Goal: Obtain resource: Download file/media

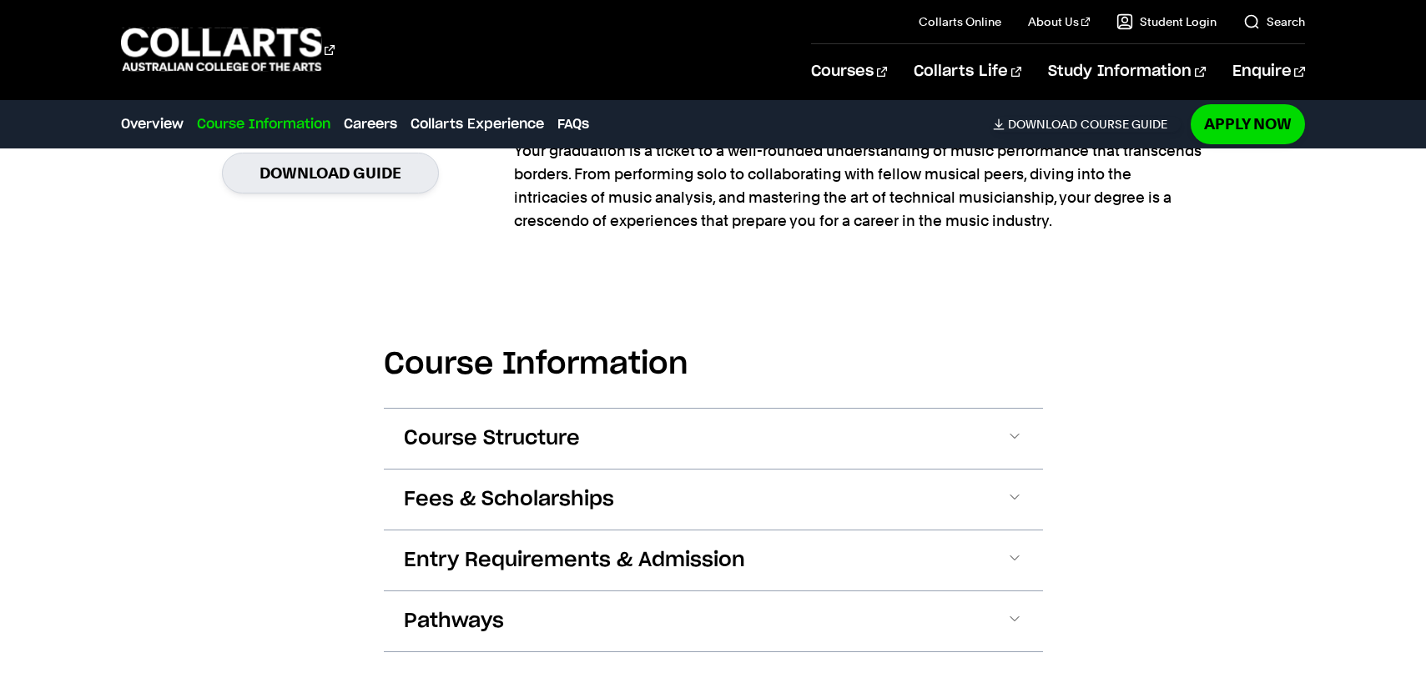
scroll to position [1468, 0]
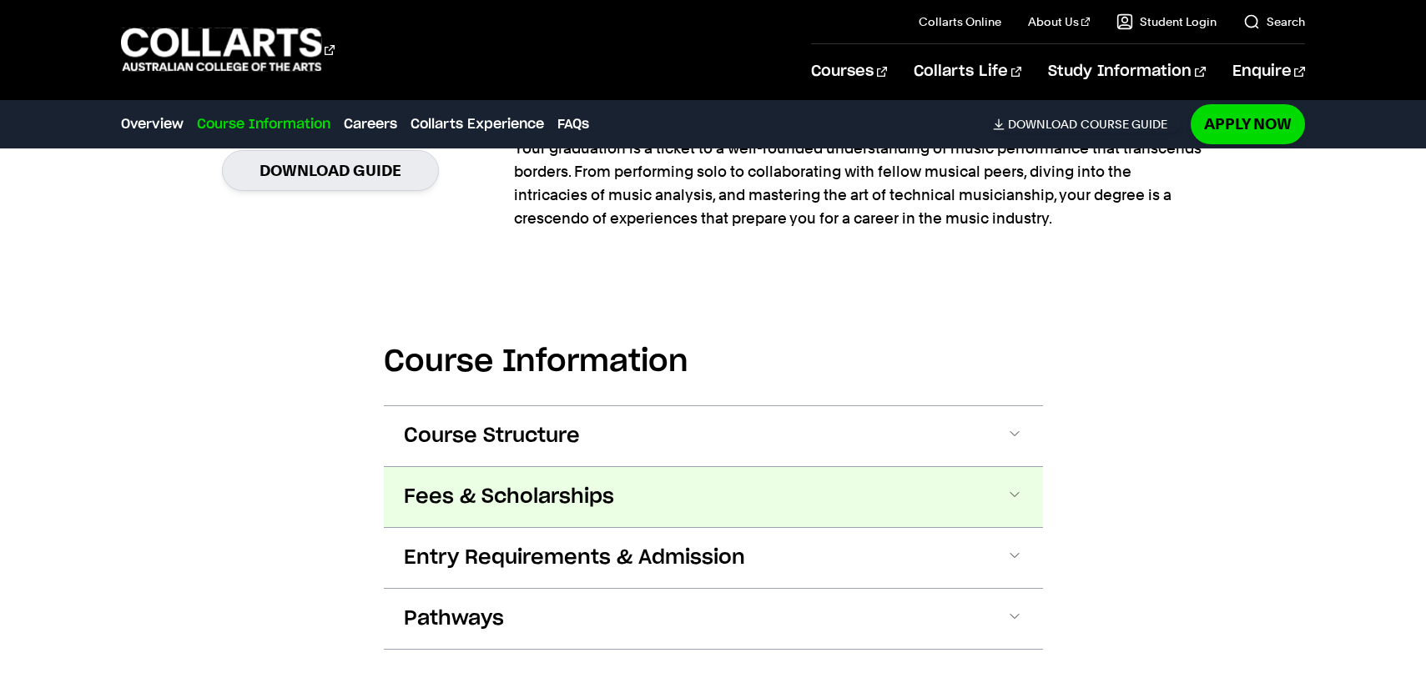
click at [584, 507] on span "Fees & Scholarships" at bounding box center [509, 497] width 210 height 27
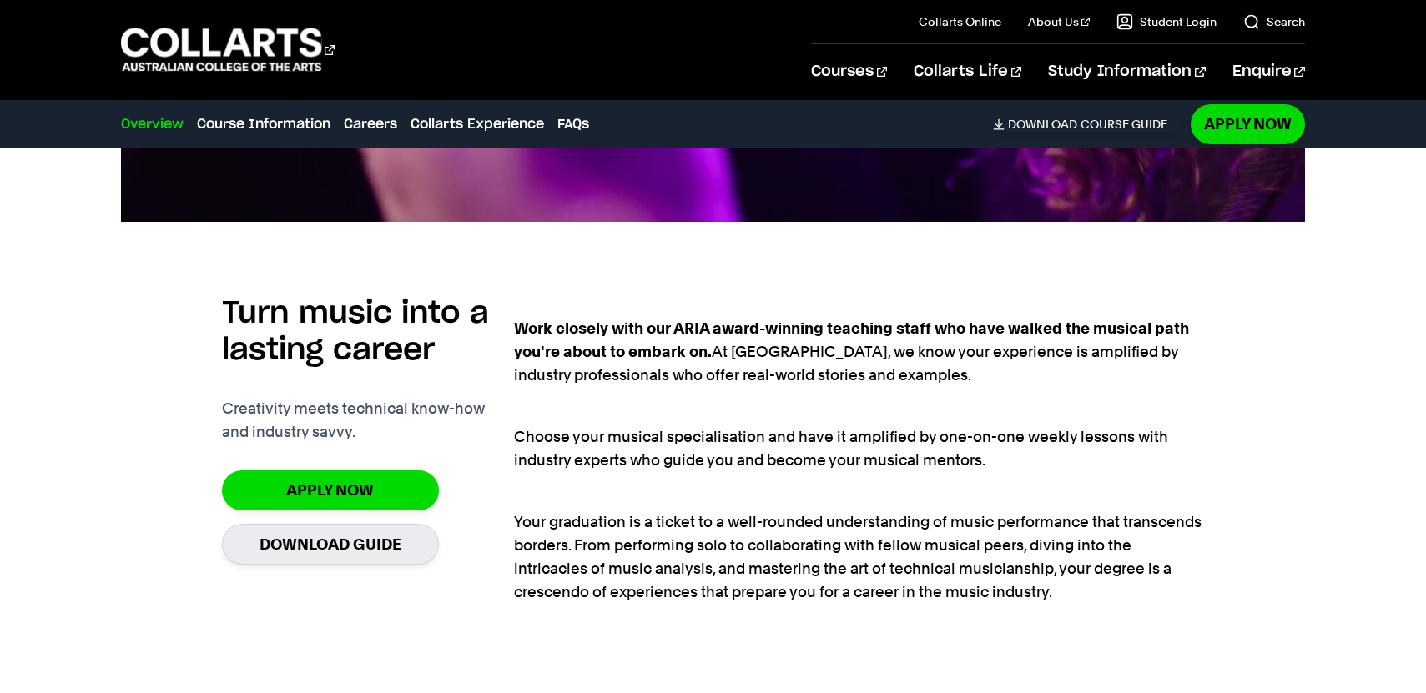
scroll to position [1083, 0]
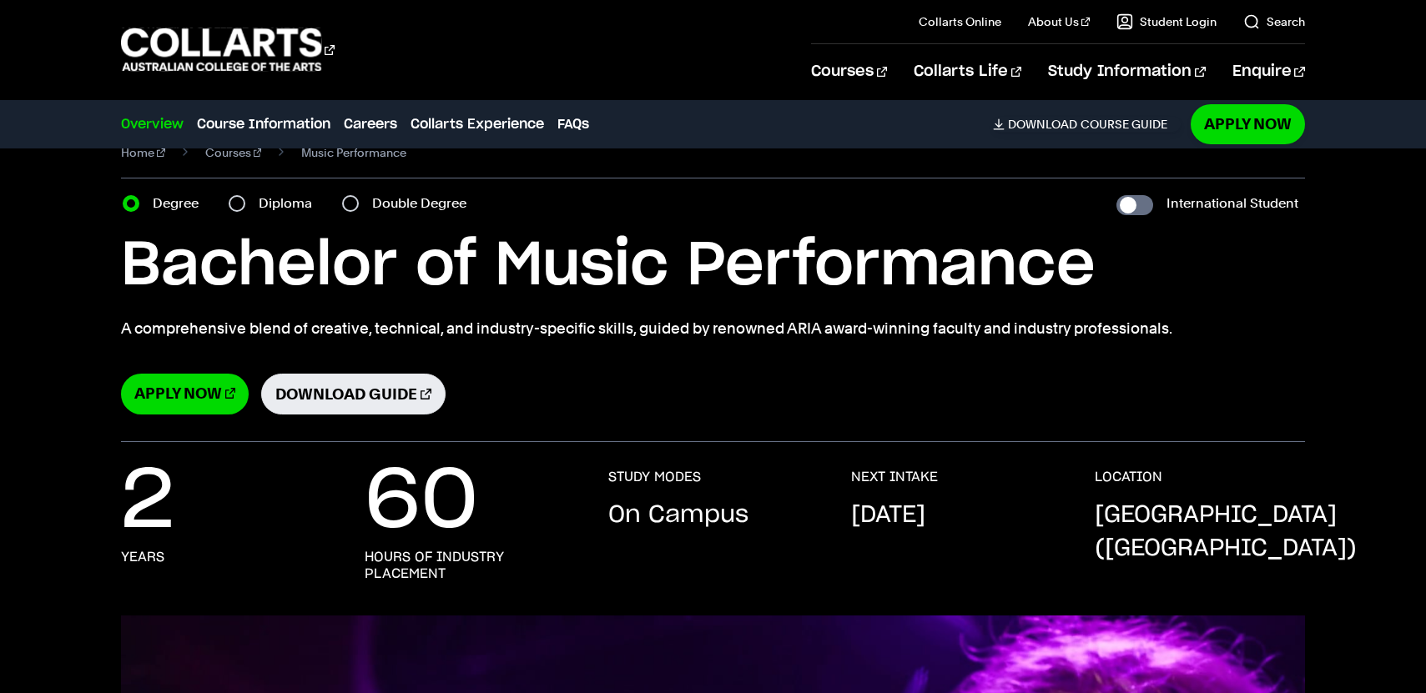
scroll to position [38, 0]
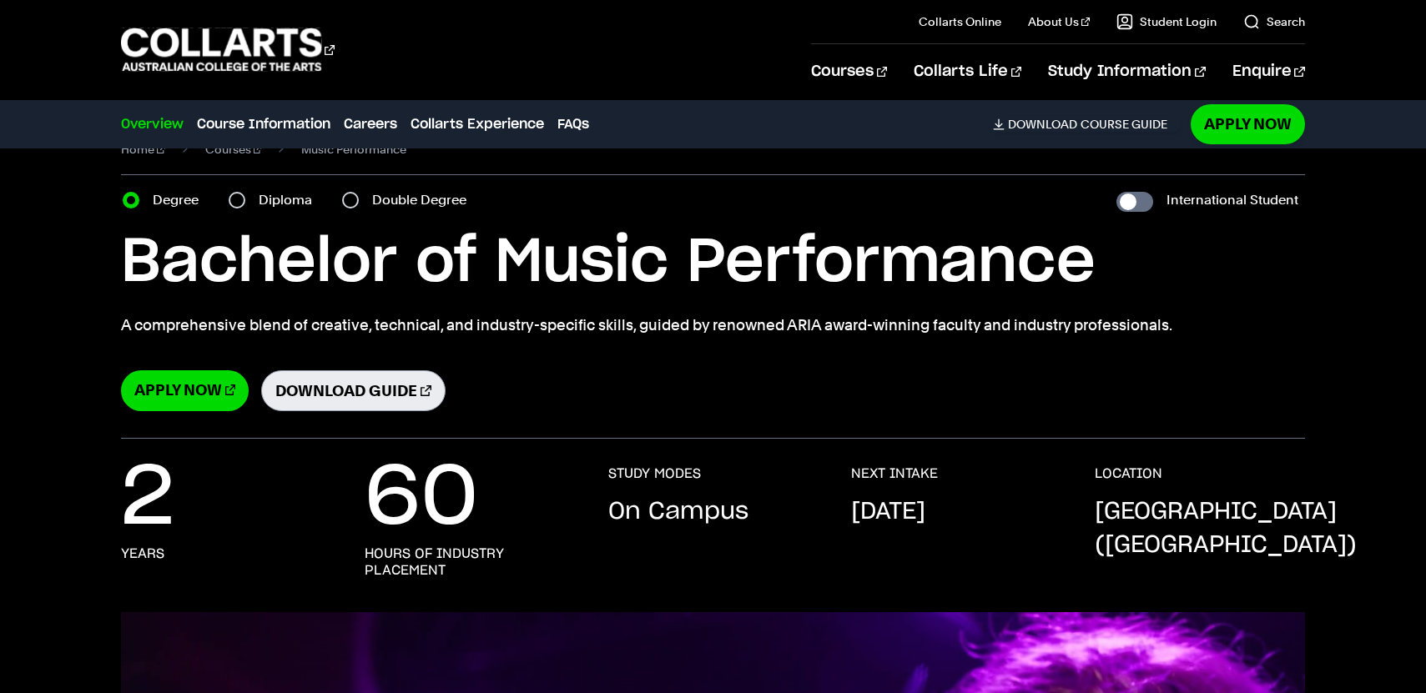
click at [324, 394] on link "Download Guide" at bounding box center [353, 390] width 184 height 41
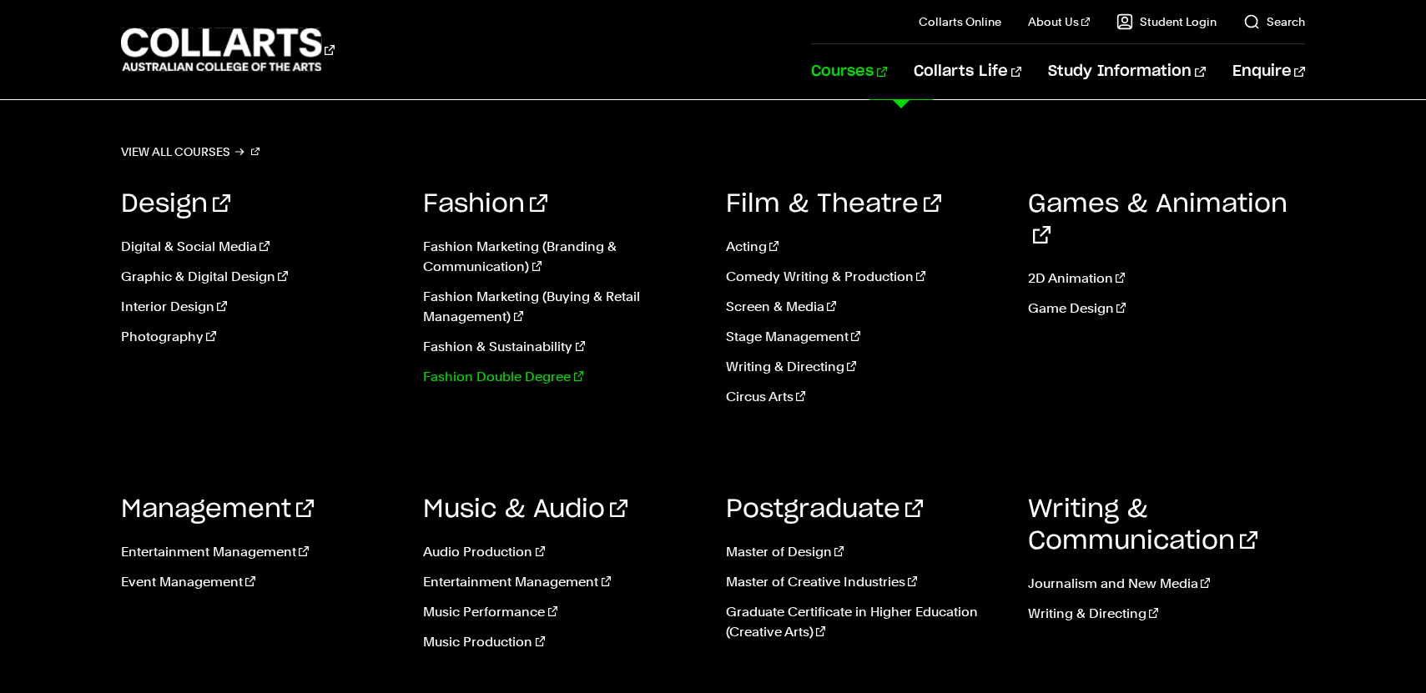
click at [516, 377] on link "Fashion Double Degree" at bounding box center [561, 377] width 277 height 20
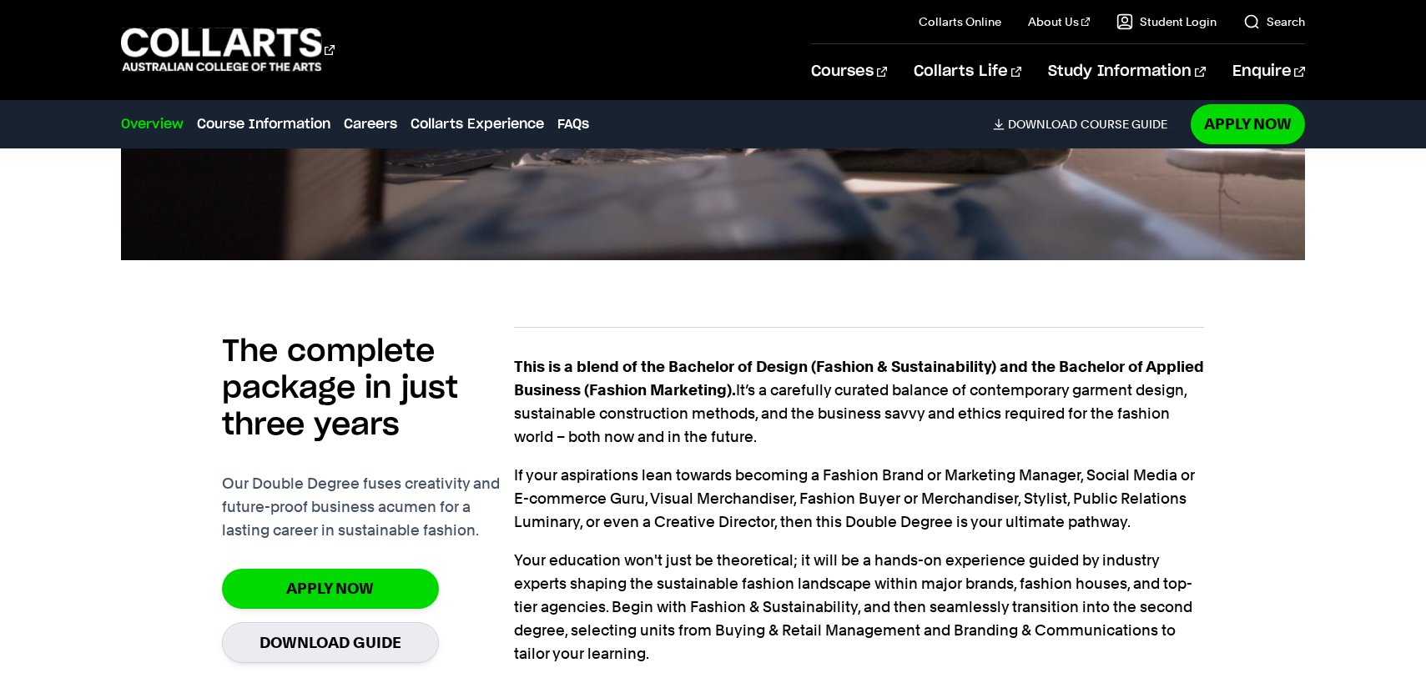
scroll to position [1368, 0]
